Goal: Check status: Check status

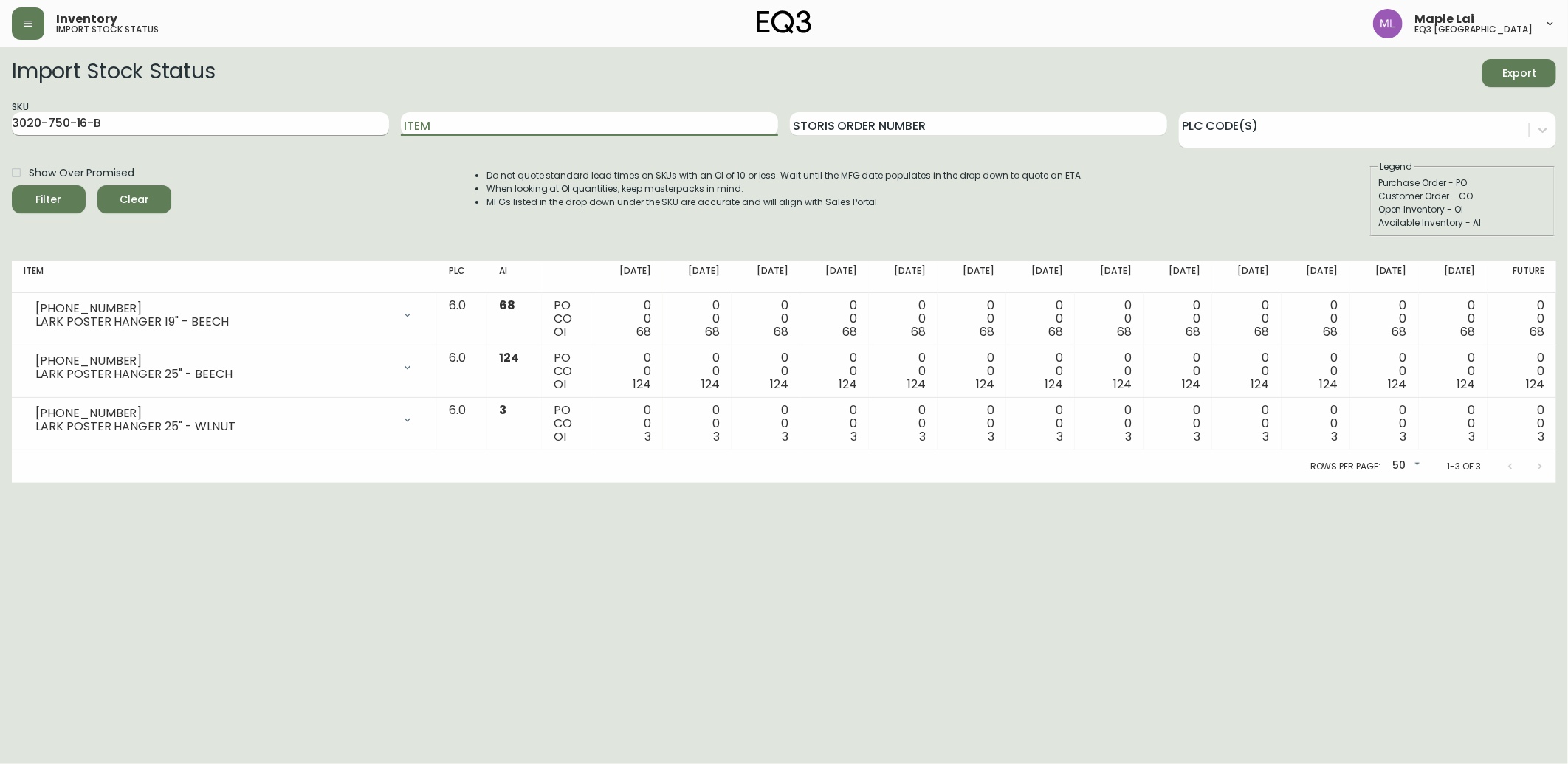
click at [11, 185] on button "Filter" at bounding box center [48, 199] width 74 height 28
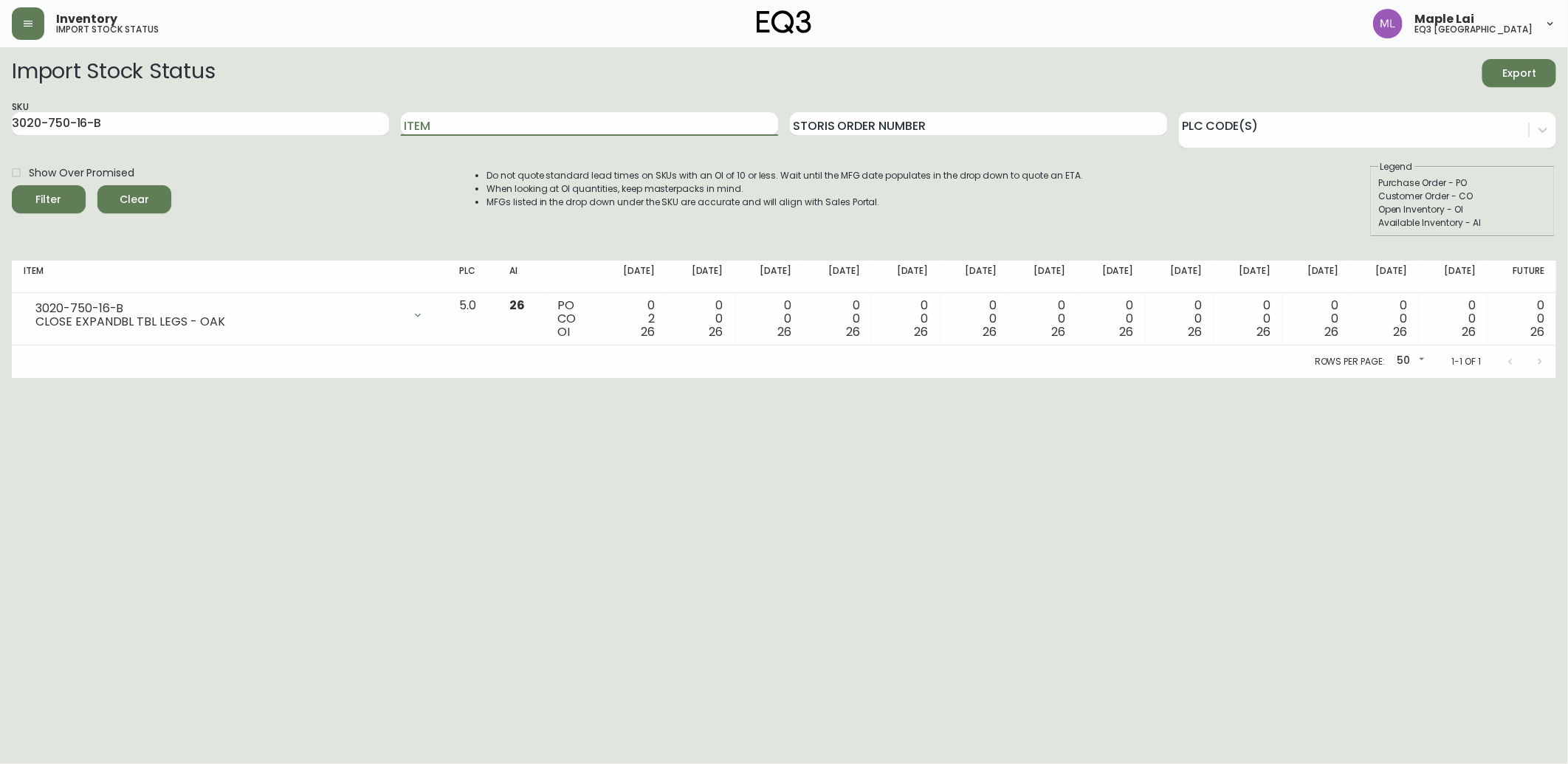
drag, startPoint x: 248, startPoint y: 127, endPoint x: 0, endPoint y: 93, distance: 250.3
click at [0, 102] on html "Inventory import stock status Maple Lai eq3 [GEOGRAPHIC_DATA] Import Stock Stat…" at bounding box center [784, 189] width 1568 height 378
paste input "A"
click at [11, 185] on button "Filter" at bounding box center [48, 199] width 74 height 28
drag, startPoint x: 129, startPoint y: 117, endPoint x: 0, endPoint y: 137, distance: 130.5
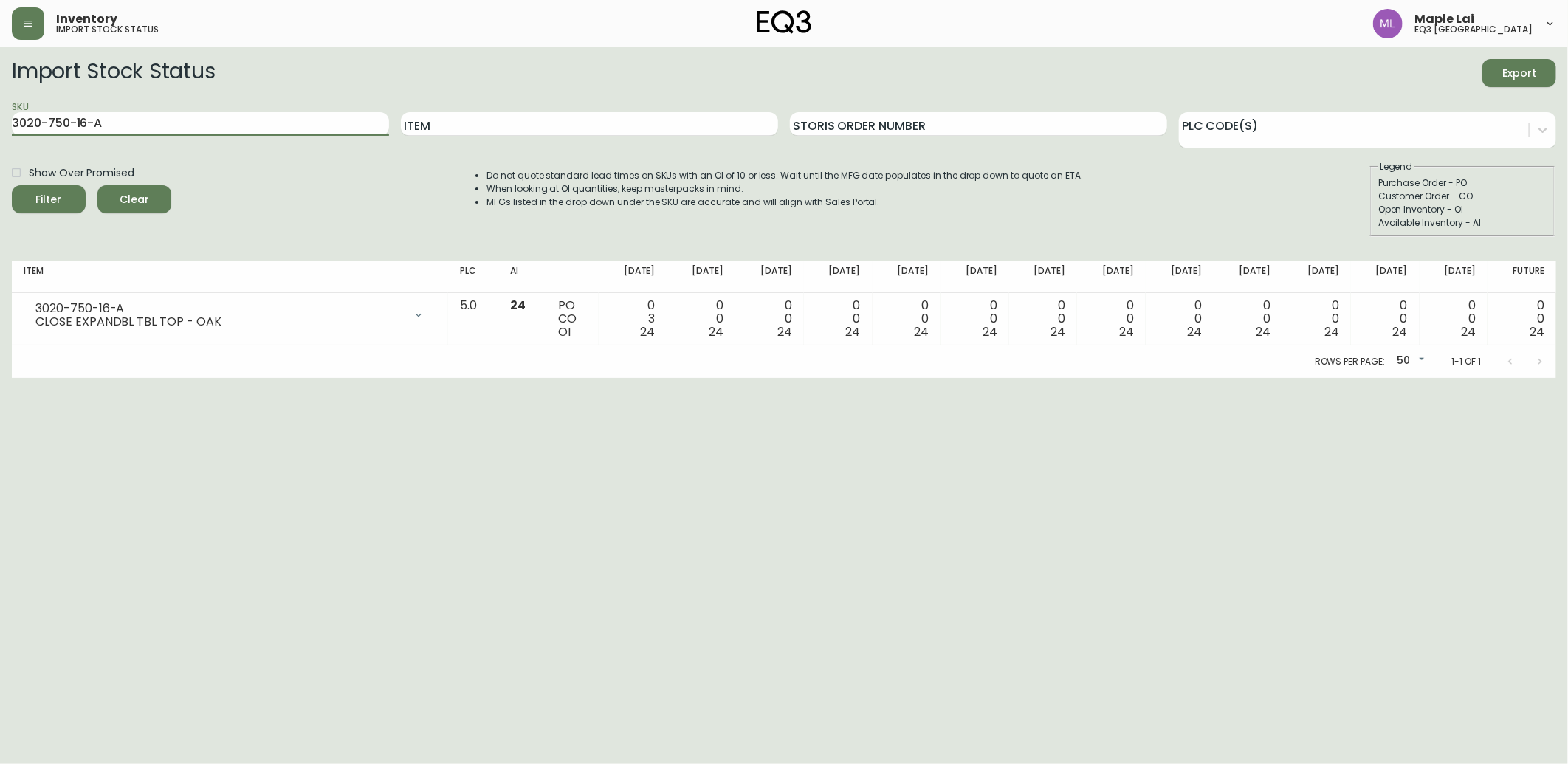
click at [0, 121] on html "Inventory import stock status Maple Lai eq3 [GEOGRAPHIC_DATA] Import Stock Stat…" at bounding box center [784, 189] width 1568 height 378
paste input "440-4"
click at [11, 185] on button "Filter" at bounding box center [48, 199] width 74 height 28
drag, startPoint x: 11, startPoint y: 441, endPoint x: 11, endPoint y: 463, distance: 22.0
click at [11, 378] on html "Inventory import stock status Maple Lai eq3 [GEOGRAPHIC_DATA] Import Stock Stat…" at bounding box center [784, 189] width 1568 height 378
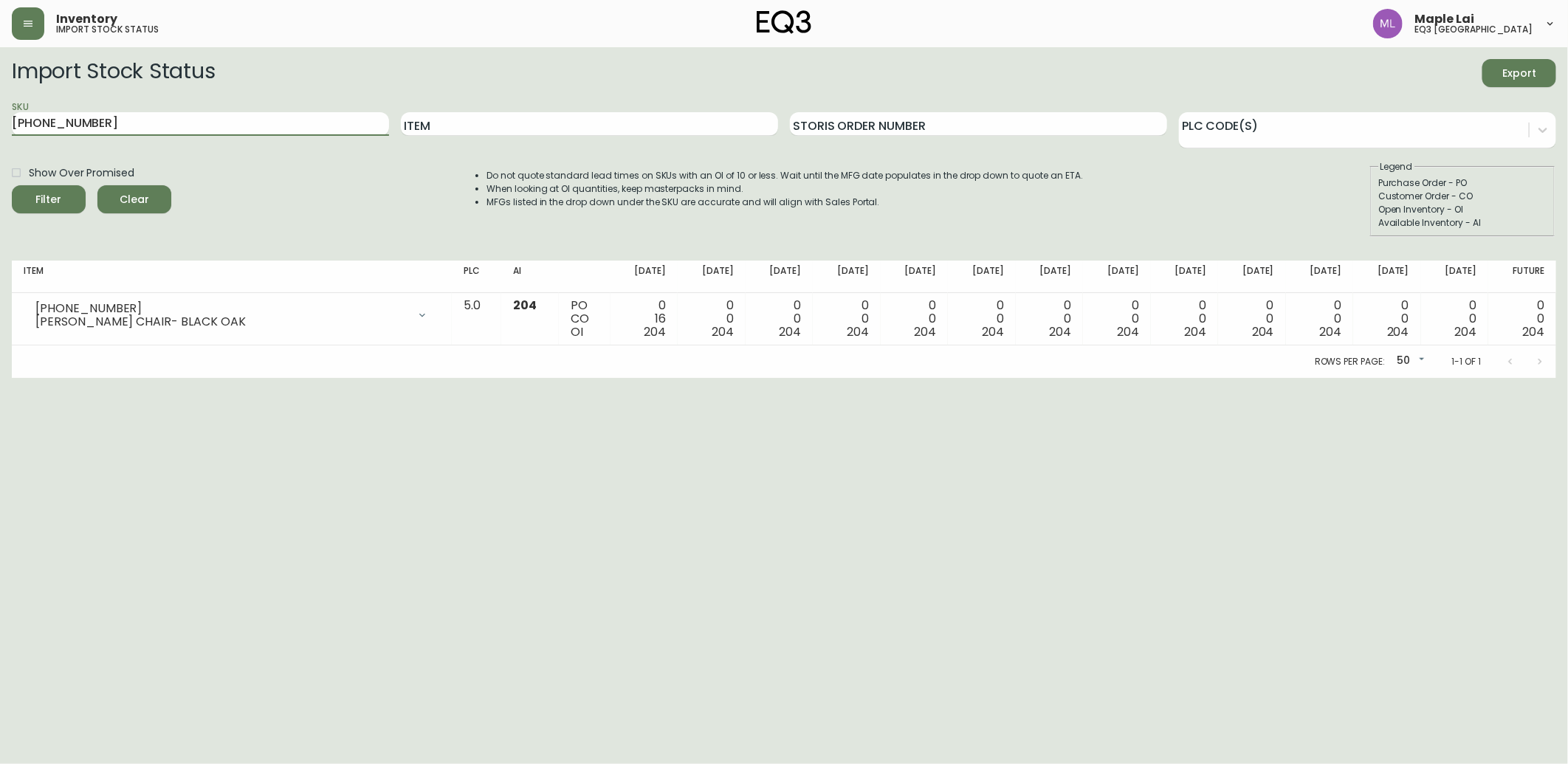
drag, startPoint x: 204, startPoint y: 127, endPoint x: 0, endPoint y: 76, distance: 210.3
click at [0, 77] on html "Inventory import stock status Maple Lai eq3 [GEOGRAPHIC_DATA] Import Stock Stat…" at bounding box center [784, 189] width 1568 height 378
paste input "[PHONE_NUMBER]"
click at [11, 185] on button "Filter" at bounding box center [48, 199] width 74 height 28
click at [0, 378] on html "Inventory import stock status Maple Lai eq3 [GEOGRAPHIC_DATA] Import Stock Stat…" at bounding box center [784, 189] width 1568 height 378
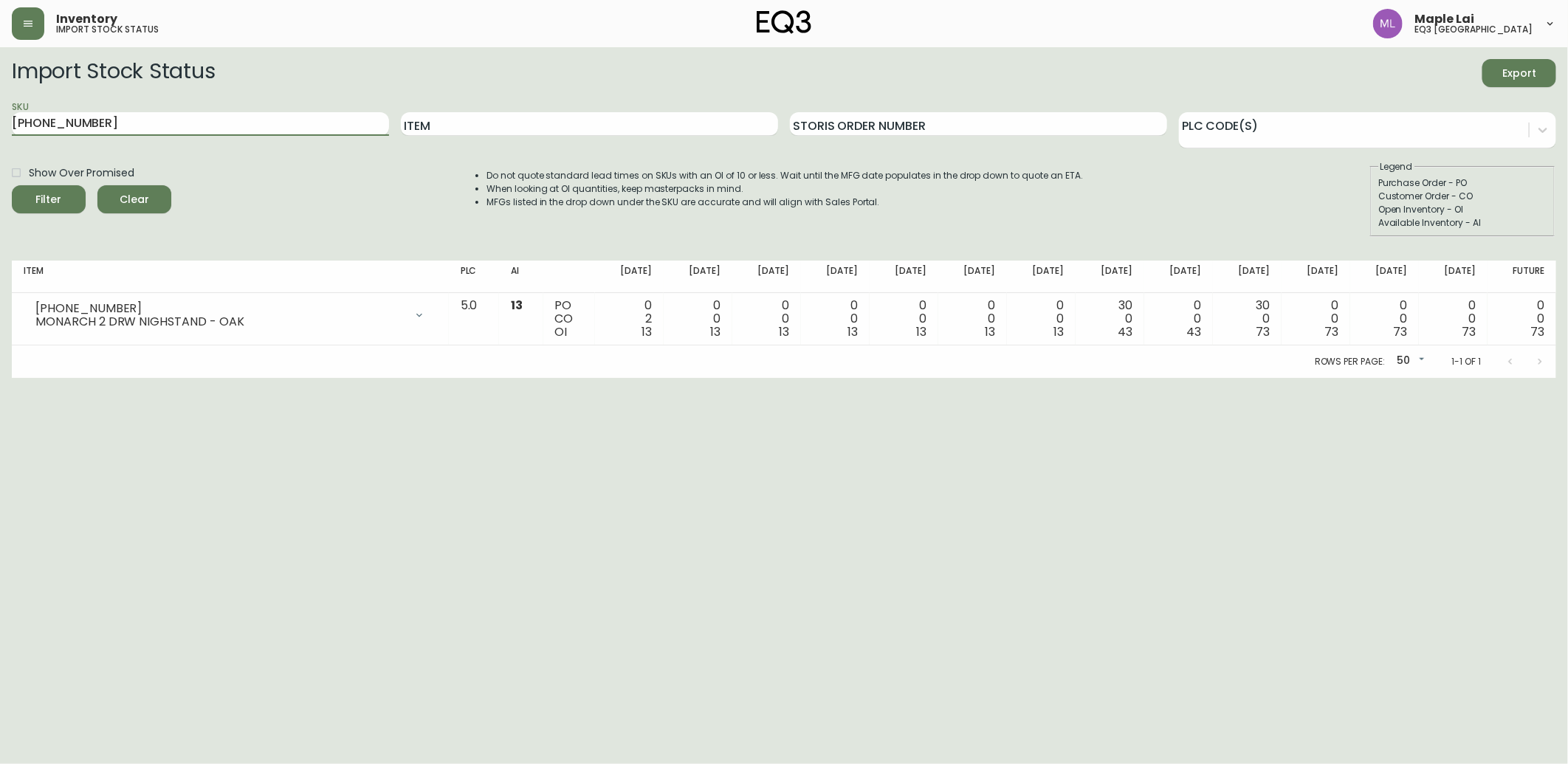
drag, startPoint x: 83, startPoint y: 133, endPoint x: 0, endPoint y: 153, distance: 85.4
click at [0, 151] on html "Inventory import stock status Maple Lai eq3 [GEOGRAPHIC_DATA] Import Stock Stat…" at bounding box center [784, 189] width 1568 height 378
paste input "[PHONE_NUMBER]"
click at [11, 185] on button "Filter" at bounding box center [48, 199] width 74 height 28
drag, startPoint x: 267, startPoint y: 120, endPoint x: 0, endPoint y: 106, distance: 267.4
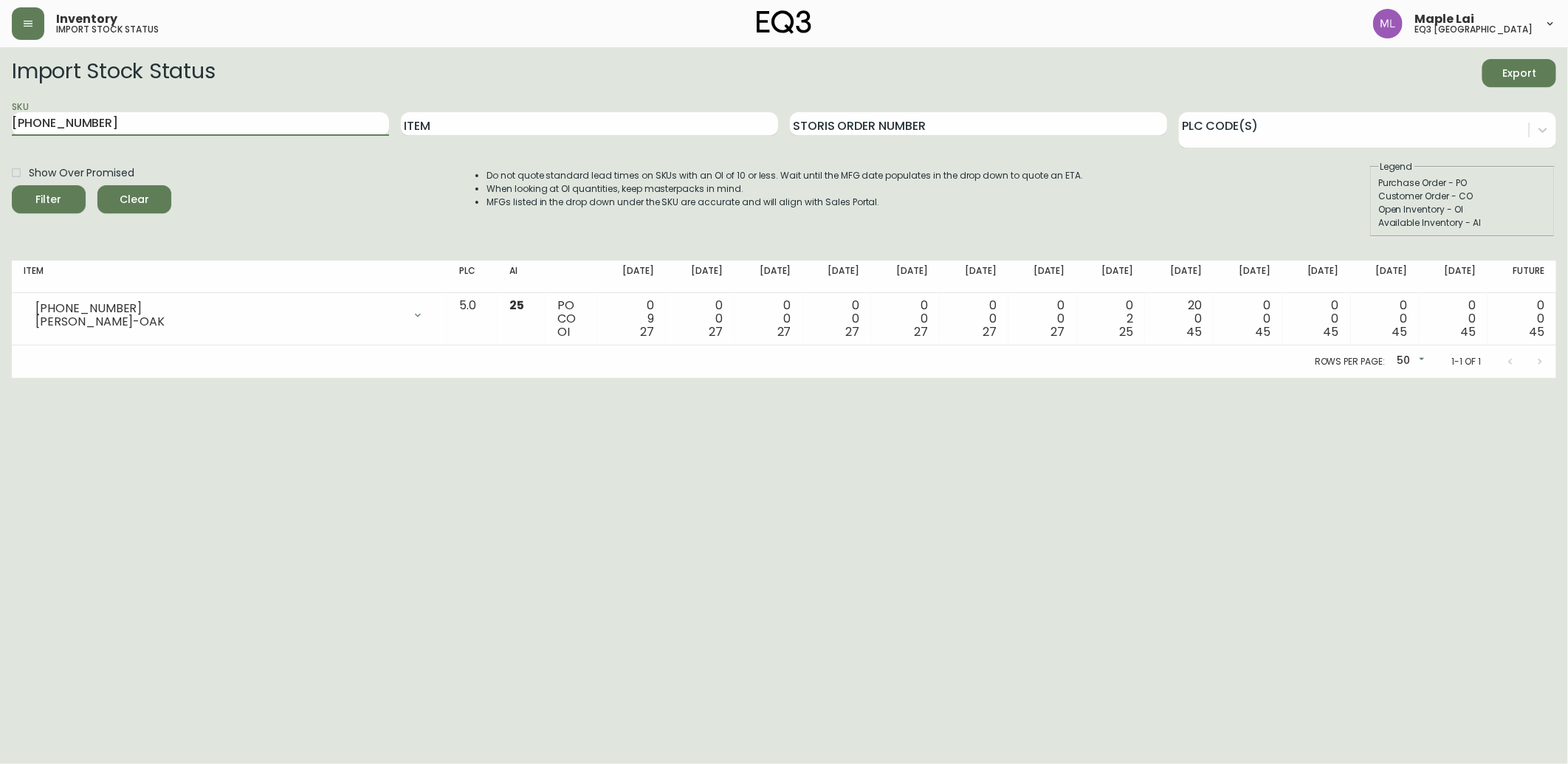
click at [0, 116] on html "Inventory import stock status Maple Lai eq3 [GEOGRAPHIC_DATA] Import Stock Stat…" at bounding box center [784, 189] width 1568 height 378
paste input "[PHONE_NUMBER]"
click at [11, 185] on button "Filter" at bounding box center [48, 199] width 74 height 28
drag, startPoint x: -4, startPoint y: 95, endPoint x: 0, endPoint y: 74, distance: 21.4
click at [0, 78] on html "Inventory import stock status Maple Lai eq3 [GEOGRAPHIC_DATA] Import Stock Stat…" at bounding box center [784, 189] width 1568 height 378
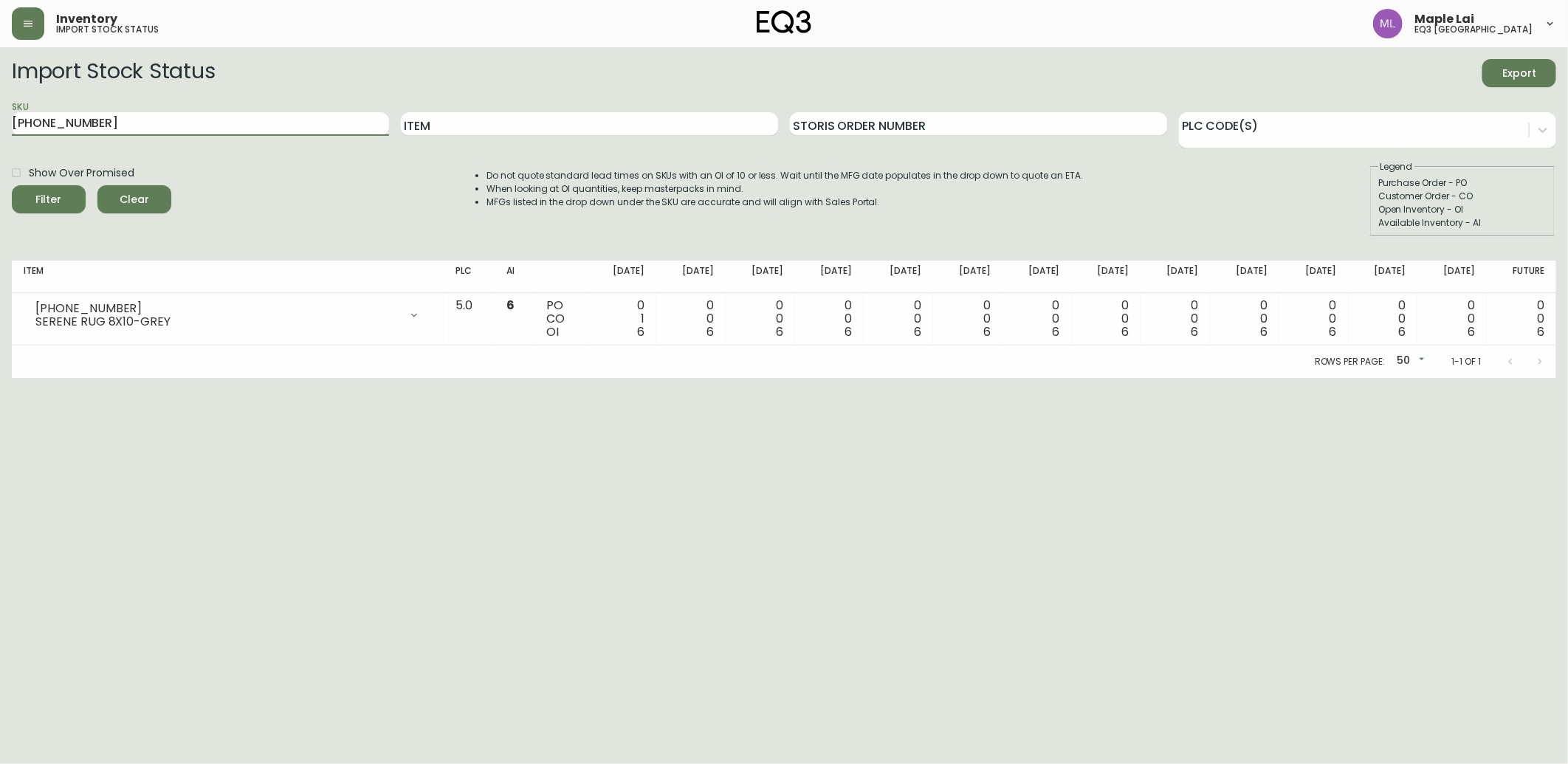
paste input "6"
type input "[PHONE_NUMBER]"
click at [11, 185] on button "Filter" at bounding box center [48, 199] width 74 height 28
click at [0, 120] on html "Inventory import stock status Maple Lai eq3 [GEOGRAPHIC_DATA] Import Stock Stat…" at bounding box center [784, 189] width 1568 height 378
click at [11, 185] on button "Filter" at bounding box center [48, 199] width 74 height 28
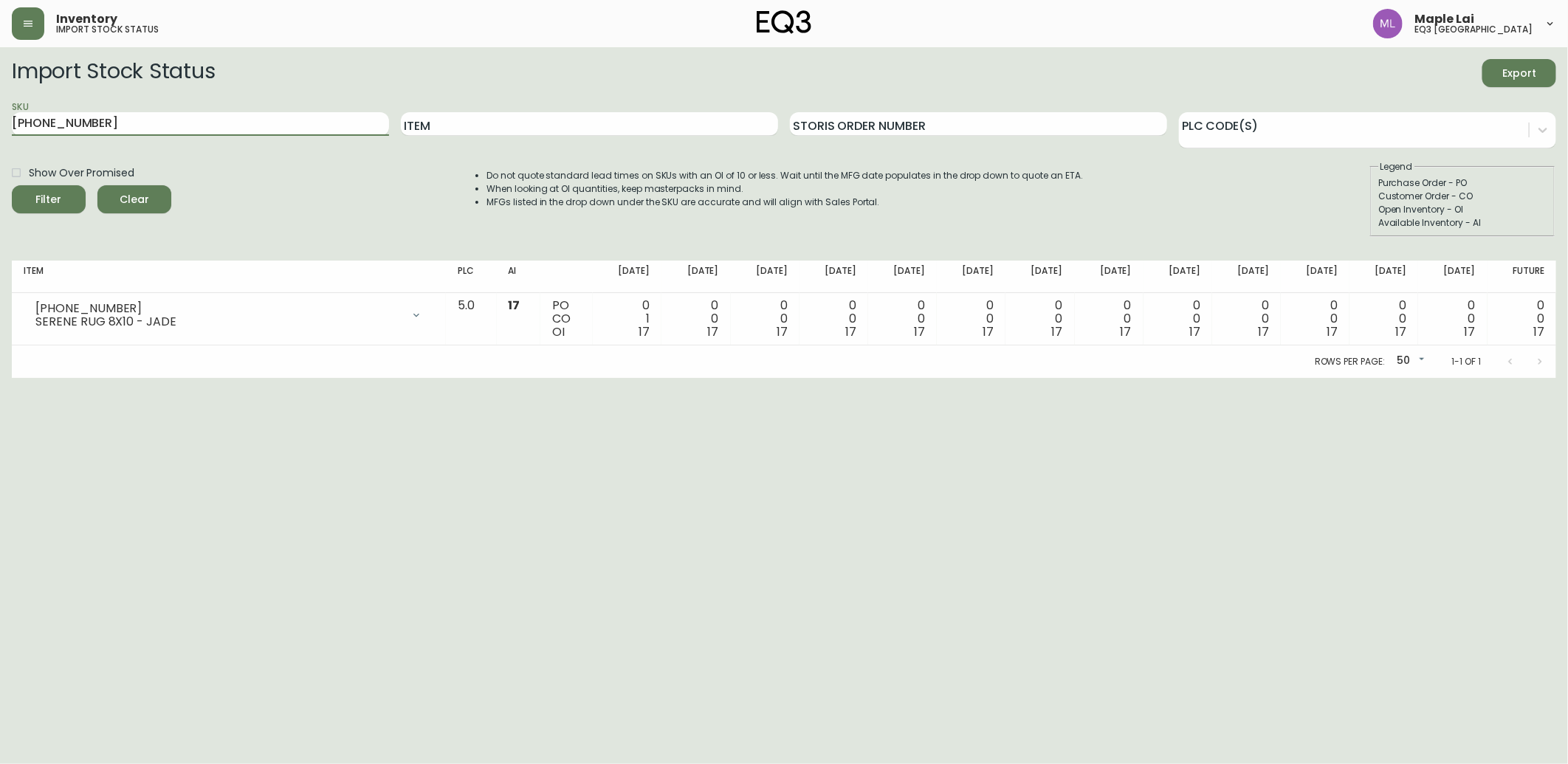
click at [0, 121] on html "Inventory import stock status Maple Lai eq3 [GEOGRAPHIC_DATA] Import Stock Stat…" at bounding box center [784, 189] width 1568 height 378
click at [417, 139] on div "Item" at bounding box center [589, 124] width 377 height 48
click at [433, 119] on input "Item" at bounding box center [589, 124] width 377 height 24
type input "ALTO"
click at [11, 185] on button "Filter" at bounding box center [48, 199] width 74 height 28
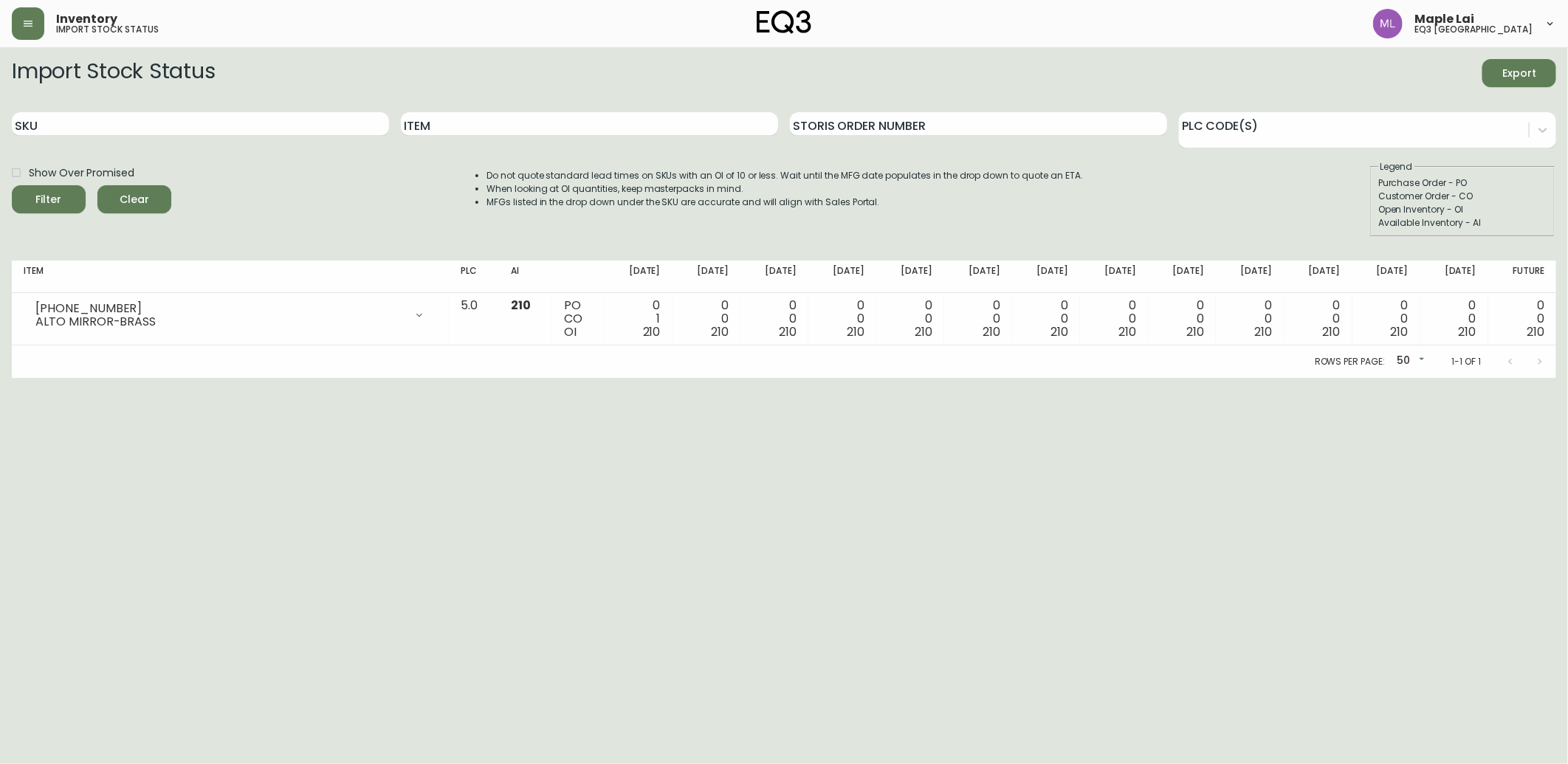
click at [105, 378] on html "Inventory import stock status Maple Lai eq3 [GEOGRAPHIC_DATA] Import Stock Stat…" at bounding box center [784, 189] width 1568 height 378
click at [230, 128] on input "SKU" at bounding box center [200, 124] width 377 height 24
paste input "[PHONE_NUMBER]"
type input "[PHONE_NUMBER]"
click at [11, 185] on button "Filter" at bounding box center [48, 199] width 74 height 28
